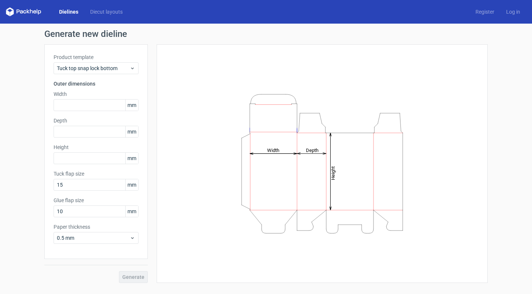
click at [281, 148] on icon "Height Depth Width" at bounding box center [321, 164] width 221 height 148
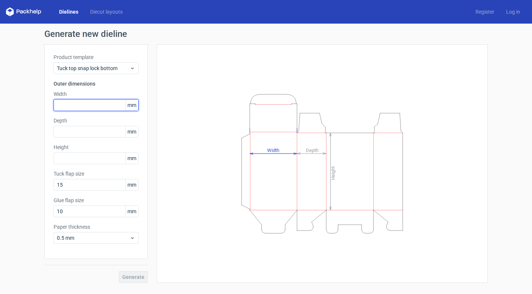
click at [100, 106] on input "text" at bounding box center [96, 105] width 85 height 12
type input "140"
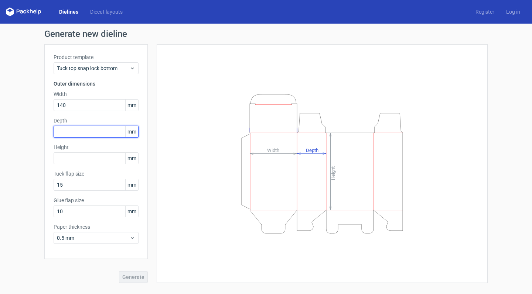
click at [93, 133] on input "text" at bounding box center [96, 132] width 85 height 12
type input "40"
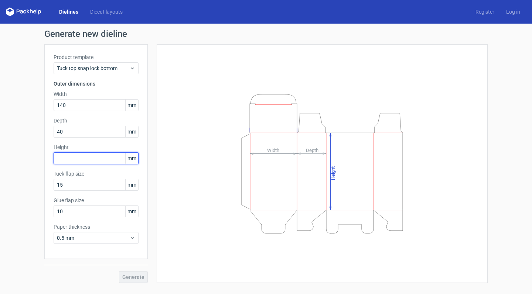
click at [76, 155] on input "text" at bounding box center [96, 158] width 85 height 12
type input "160"
click at [142, 275] on span "Generate" at bounding box center [133, 277] width 22 height 5
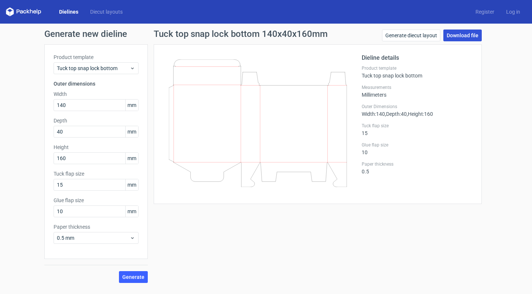
click at [455, 34] on link "Download file" at bounding box center [462, 36] width 38 height 12
drag, startPoint x: 79, startPoint y: 184, endPoint x: 0, endPoint y: 178, distance: 78.8
click at [0, 178] on div "Generate new dieline Product template Tuck top snap lock bottom Outer dimension…" at bounding box center [266, 156] width 532 height 265
click at [134, 277] on span "Generate" at bounding box center [133, 277] width 22 height 5
drag, startPoint x: 87, startPoint y: 187, endPoint x: 0, endPoint y: 187, distance: 86.7
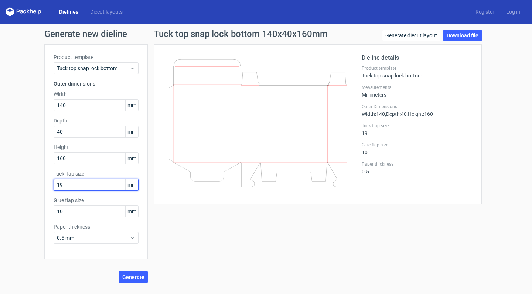
click at [0, 187] on div "Generate new dieline Product template Tuck top snap lock bottom Outer dimension…" at bounding box center [266, 156] width 532 height 265
type input "0"
click at [128, 277] on span "Generate" at bounding box center [133, 277] width 22 height 5
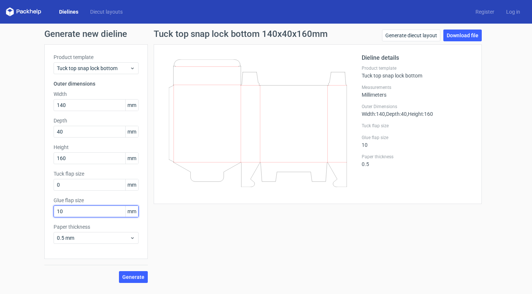
click at [11, 213] on div "Generate new dieline Product template Tuck top snap lock bottom Outer dimension…" at bounding box center [266, 156] width 532 height 265
click at [127, 279] on span "Generate" at bounding box center [133, 277] width 22 height 5
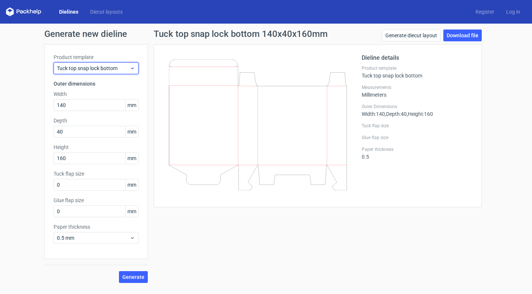
click at [127, 73] on div "Tuck top snap lock bottom" at bounding box center [96, 68] width 85 height 12
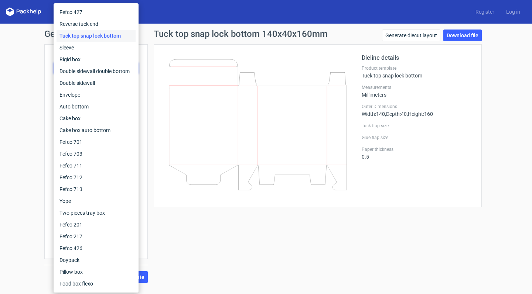
click at [11, 63] on div "Generate new dieline Product template Tuck top snap lock bottom Outer dimension…" at bounding box center [266, 156] width 532 height 265
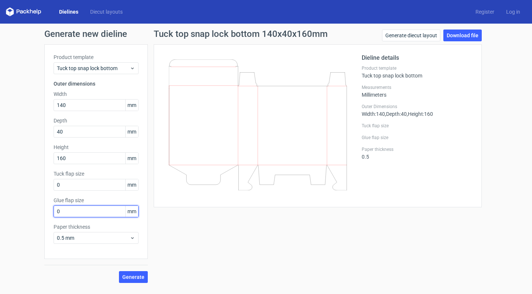
click at [59, 206] on input "0" at bounding box center [96, 212] width 85 height 12
drag, startPoint x: 61, startPoint y: 214, endPoint x: 51, endPoint y: 212, distance: 9.8
click at [51, 212] on div "Product template Tuck top snap lock bottom Outer dimensions Width 140 mm Depth …" at bounding box center [95, 151] width 103 height 215
type input "19"
click at [98, 16] on div "Dielines Diecut layouts" at bounding box center [67, 11] width 123 height 9
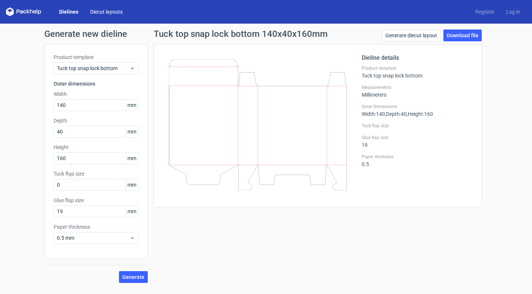
click at [99, 13] on link "Diecut layouts" at bounding box center [106, 11] width 44 height 7
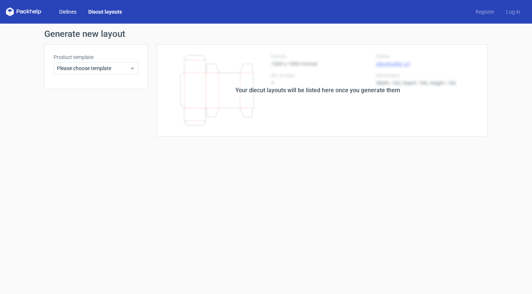
click at [72, 13] on link "Dielines" at bounding box center [67, 11] width 29 height 7
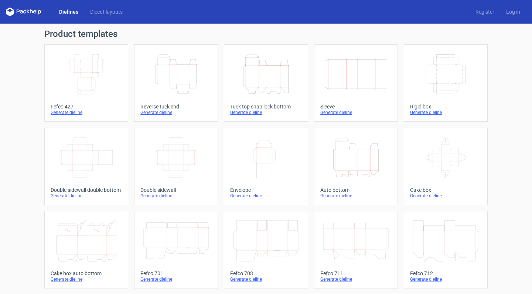
click at [264, 81] on icon "Height Depth Width" at bounding box center [265, 74] width 65 height 41
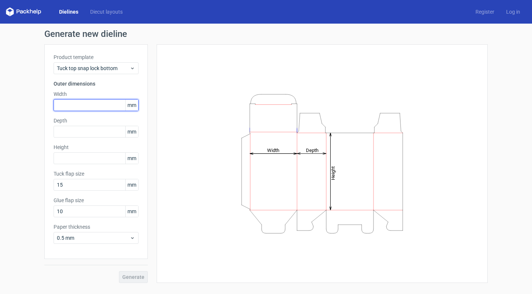
click at [70, 104] on input "text" at bounding box center [96, 105] width 85 height 12
type input "140"
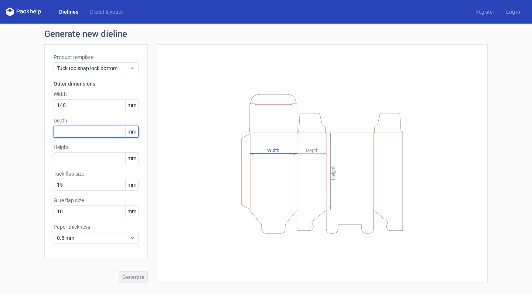
click at [92, 131] on input "text" at bounding box center [96, 132] width 85 height 12
type input "40"
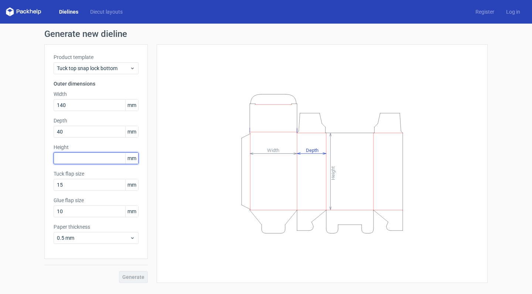
click at [80, 161] on input "text" at bounding box center [96, 158] width 85 height 12
type input "160"
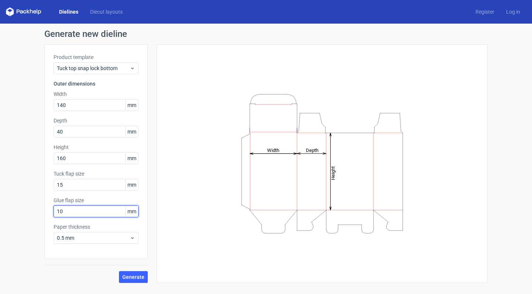
drag, startPoint x: 62, startPoint y: 209, endPoint x: 6, endPoint y: 219, distance: 57.5
click at [6, 219] on div "Generate new dieline Product template Tuck top snap lock bottom Outer dimension…" at bounding box center [266, 156] width 532 height 265
drag, startPoint x: 96, startPoint y: 209, endPoint x: 7, endPoint y: 220, distance: 90.4
click at [7, 220] on div "Generate new dieline Product template Tuck top snap lock bottom Outer dimension…" at bounding box center [266, 156] width 532 height 265
drag, startPoint x: 74, startPoint y: 211, endPoint x: 0, endPoint y: 212, distance: 73.8
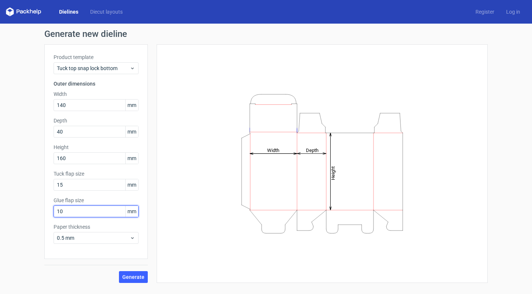
click at [0, 212] on div "Generate new dieline Product template Tuck top snap lock bottom Outer dimension…" at bounding box center [266, 156] width 532 height 265
type input "19"
drag, startPoint x: 85, startPoint y: 172, endPoint x: 38, endPoint y: 176, distance: 47.0
click at [38, 176] on div "Generate new dieline Product template Tuck top snap lock bottom Outer dimension…" at bounding box center [266, 156] width 532 height 265
copy label "Tuck flap size"
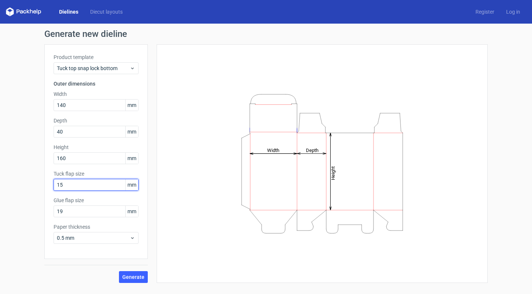
drag, startPoint x: 78, startPoint y: 186, endPoint x: 4, endPoint y: 180, distance: 74.5
click at [4, 180] on div "Generate new dieline Product template Tuck top snap lock bottom Outer dimension…" at bounding box center [266, 156] width 532 height 265
type input "0"
click at [134, 276] on span "Generate" at bounding box center [133, 277] width 22 height 5
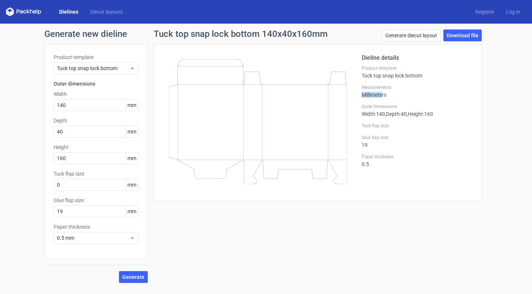
drag, startPoint x: 383, startPoint y: 94, endPoint x: 372, endPoint y: 92, distance: 10.9
click at [372, 92] on div "Measurements Millimeters" at bounding box center [416, 91] width 111 height 13
click at [399, 89] on label "Measurements" at bounding box center [416, 88] width 111 height 6
click at [465, 32] on link "Download file" at bounding box center [462, 36] width 38 height 12
